Goal: Transaction & Acquisition: Purchase product/service

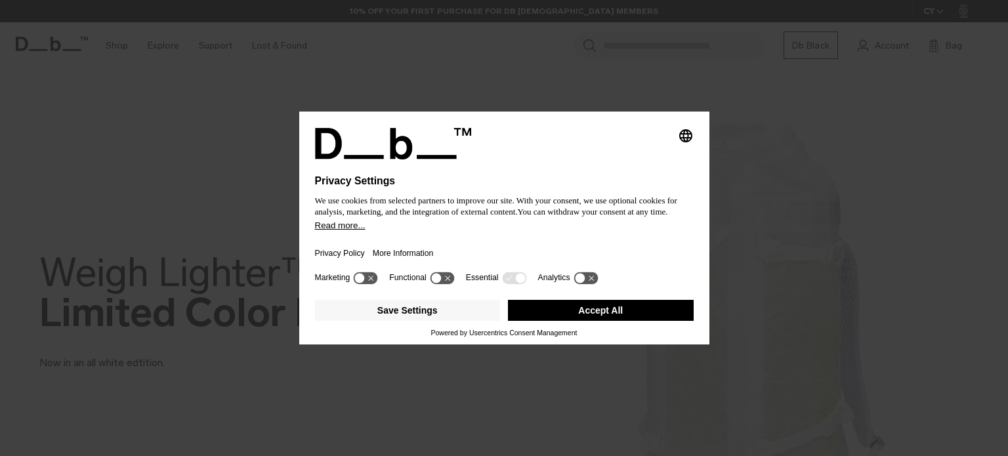
click at [587, 305] on button "Accept All" at bounding box center [601, 310] width 186 height 21
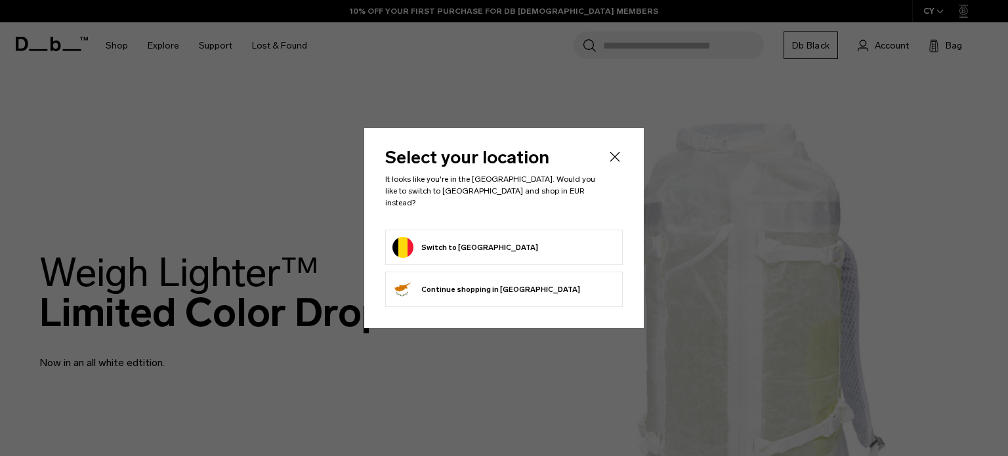
click at [492, 237] on form "Switch to [GEOGRAPHIC_DATA]" at bounding box center [503, 247] width 223 height 21
click at [454, 248] on button "Switch to [GEOGRAPHIC_DATA]" at bounding box center [465, 247] width 146 height 21
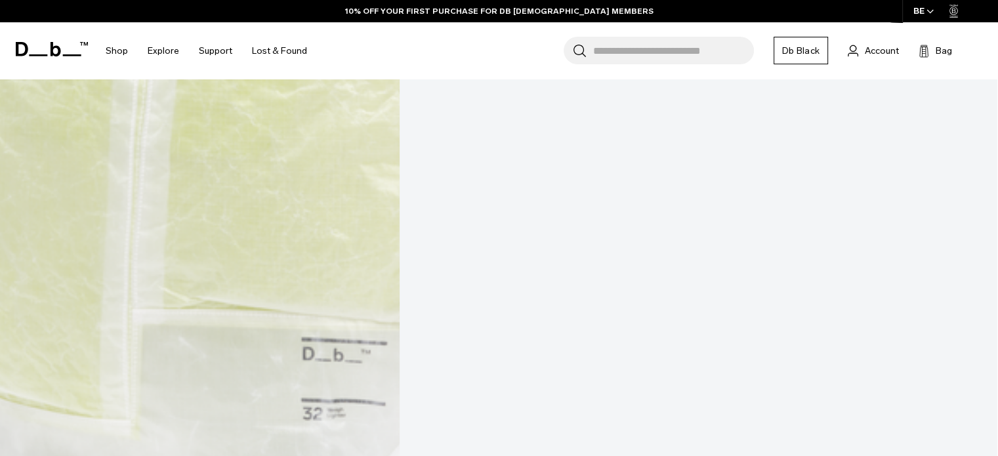
scroll to position [1998, 0]
